Goal: Task Accomplishment & Management: Manage account settings

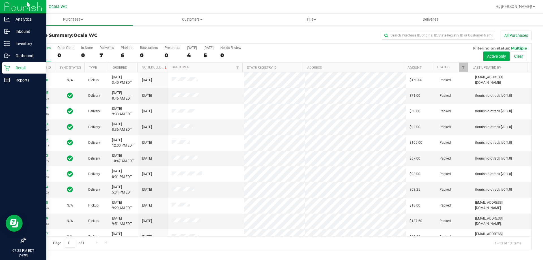
click at [8, 65] on icon at bounding box center [7, 68] width 6 height 6
click at [12, 79] on p "Reports" at bounding box center [27, 80] width 34 height 7
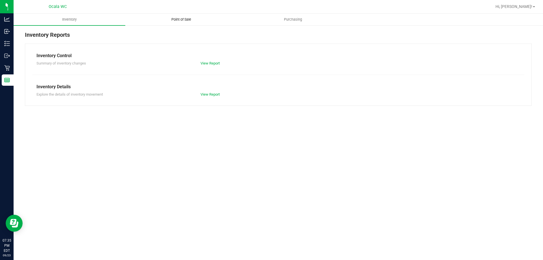
click at [183, 20] on span "Point of Sale" at bounding box center [181, 19] width 35 height 5
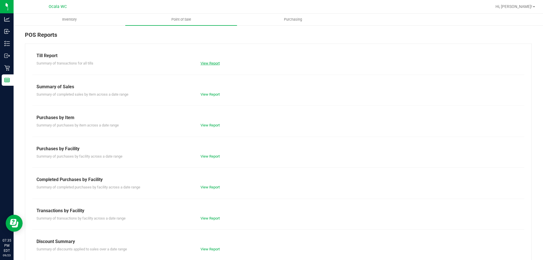
click at [208, 61] on link "View Report" at bounding box center [209, 63] width 19 height 4
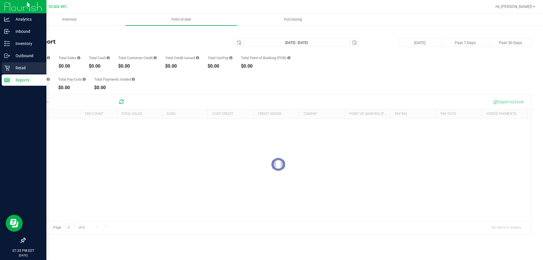
click at [21, 67] on p "Retail" at bounding box center [27, 67] width 34 height 7
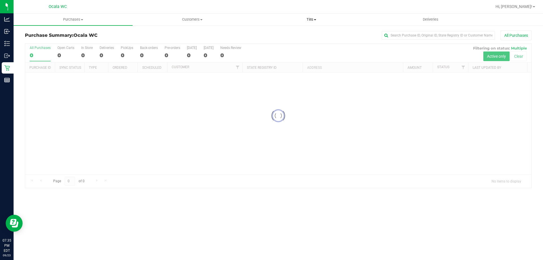
click at [315, 19] on span "Tills" at bounding box center [311, 19] width 118 height 5
click at [266, 34] on span "Manage tills" at bounding box center [270, 34] width 38 height 5
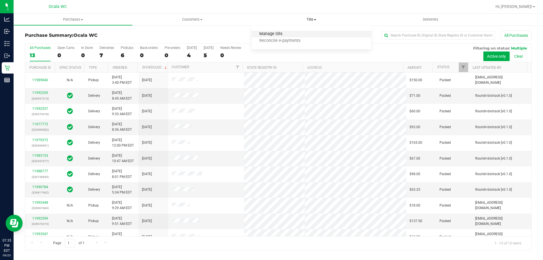
click at [263, 36] on span "Manage tills" at bounding box center [270, 34] width 38 height 5
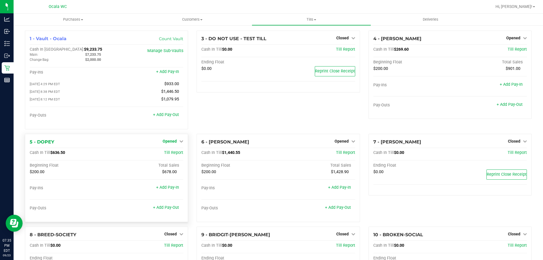
click at [171, 142] on span "Opened" at bounding box center [169, 141] width 14 height 5
click at [167, 153] on link "Close Till" at bounding box center [170, 152] width 15 height 5
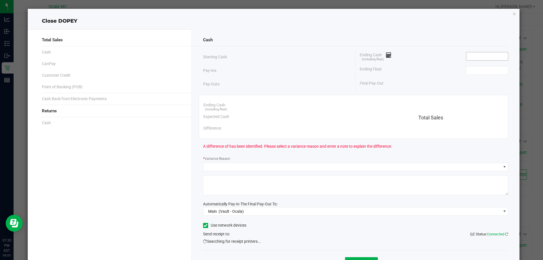
click at [482, 57] on input at bounding box center [487, 56] width 42 height 8
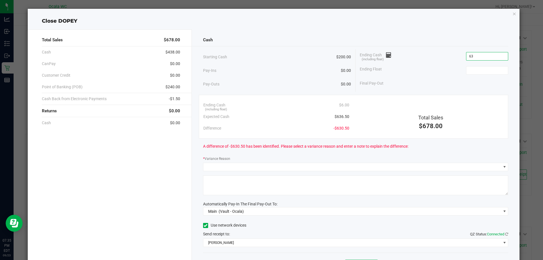
type input "6"
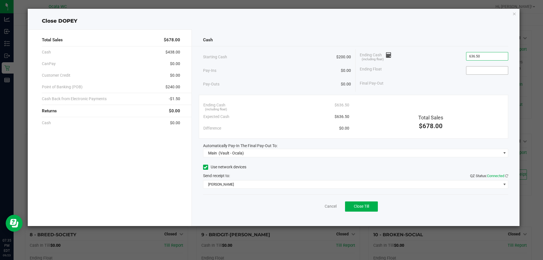
type input "$636.50"
click at [486, 68] on input at bounding box center [487, 70] width 42 height 8
type input "$200.00"
click at [429, 64] on div "Ending Float $200.00" at bounding box center [433, 70] width 148 height 14
click at [362, 207] on span "Close Till" at bounding box center [360, 206] width 15 height 5
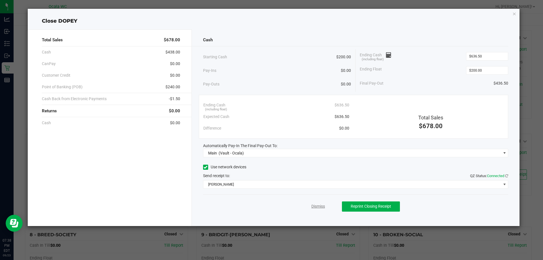
click at [316, 209] on link "Dismiss" at bounding box center [318, 206] width 14 height 6
